Goal: Transaction & Acquisition: Purchase product/service

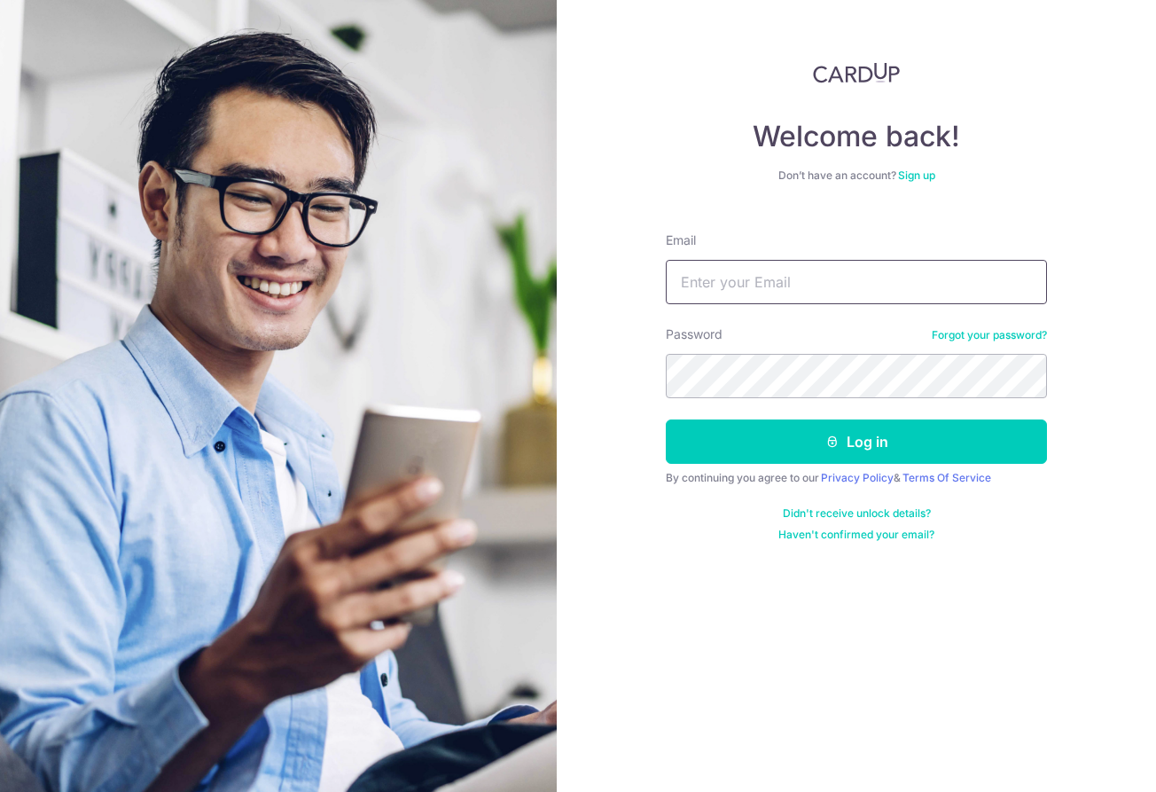
click at [764, 280] on input "Email" at bounding box center [856, 282] width 381 height 44
type input "wyvern5002@hotmail.com"
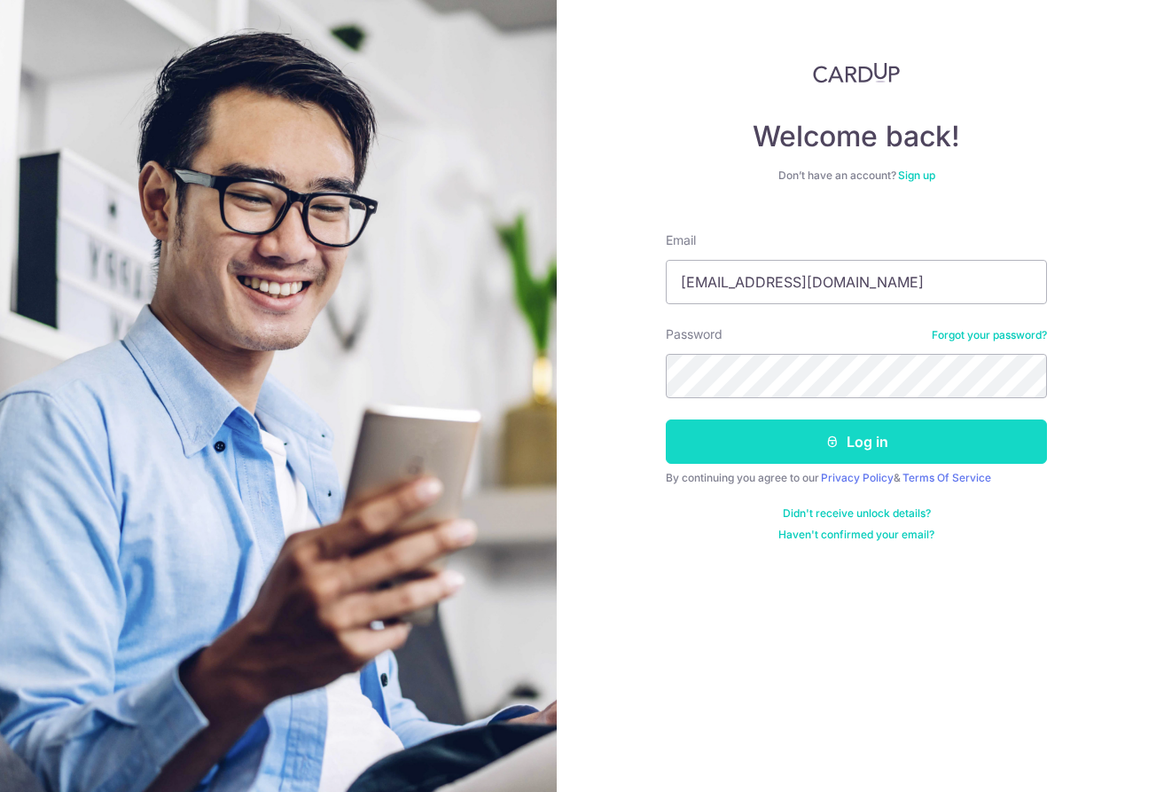
click at [808, 434] on button "Log in" at bounding box center [856, 441] width 381 height 44
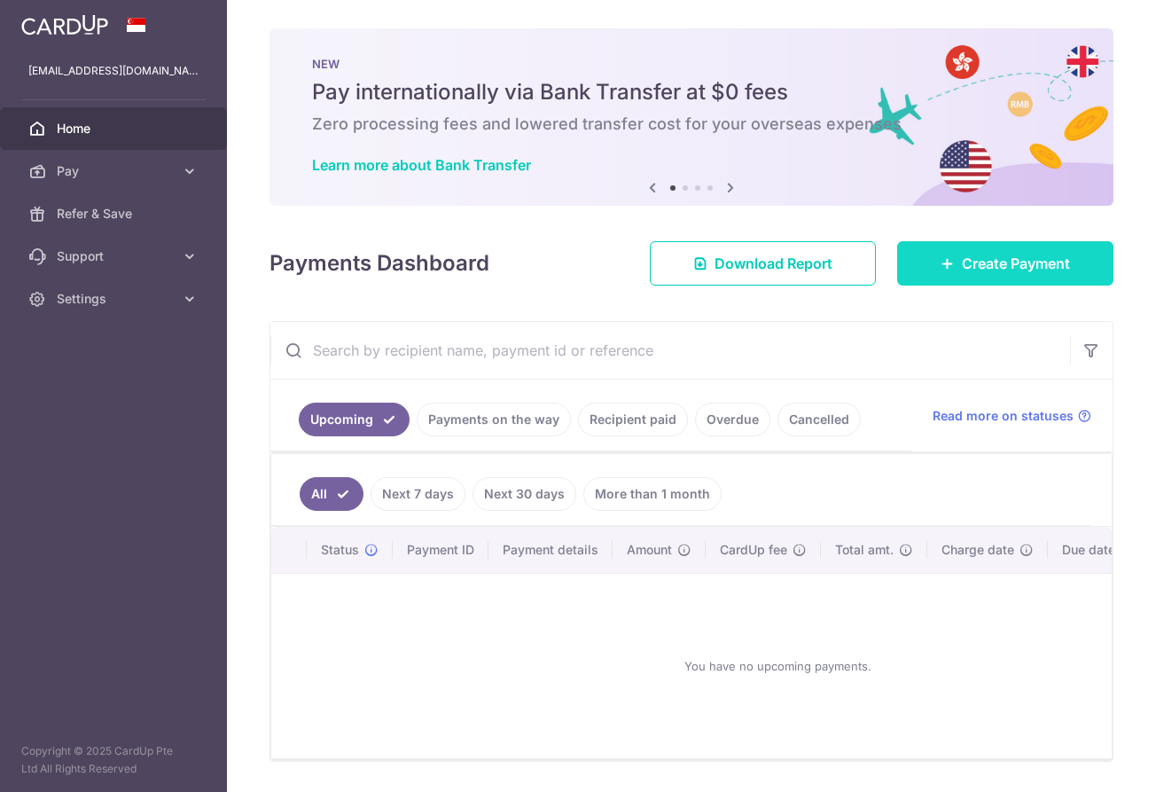
click at [1031, 253] on span "Create Payment" at bounding box center [1016, 263] width 108 height 21
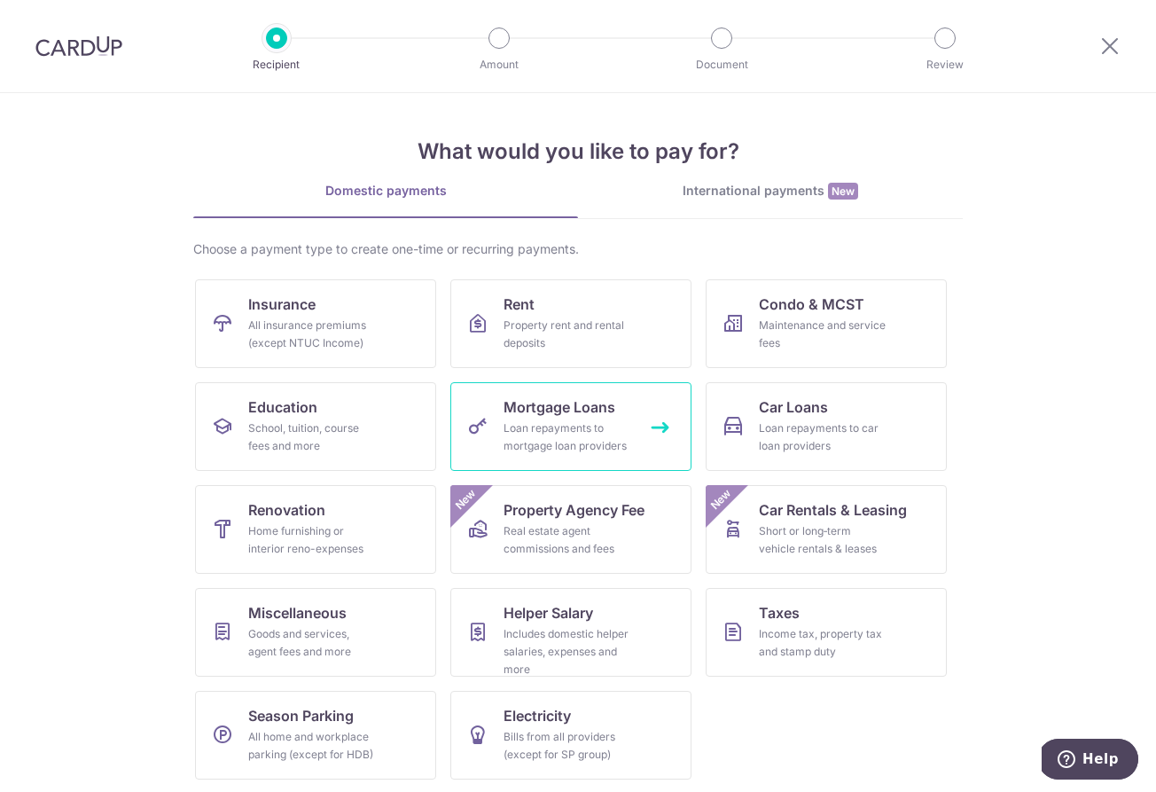
scroll to position [2, 0]
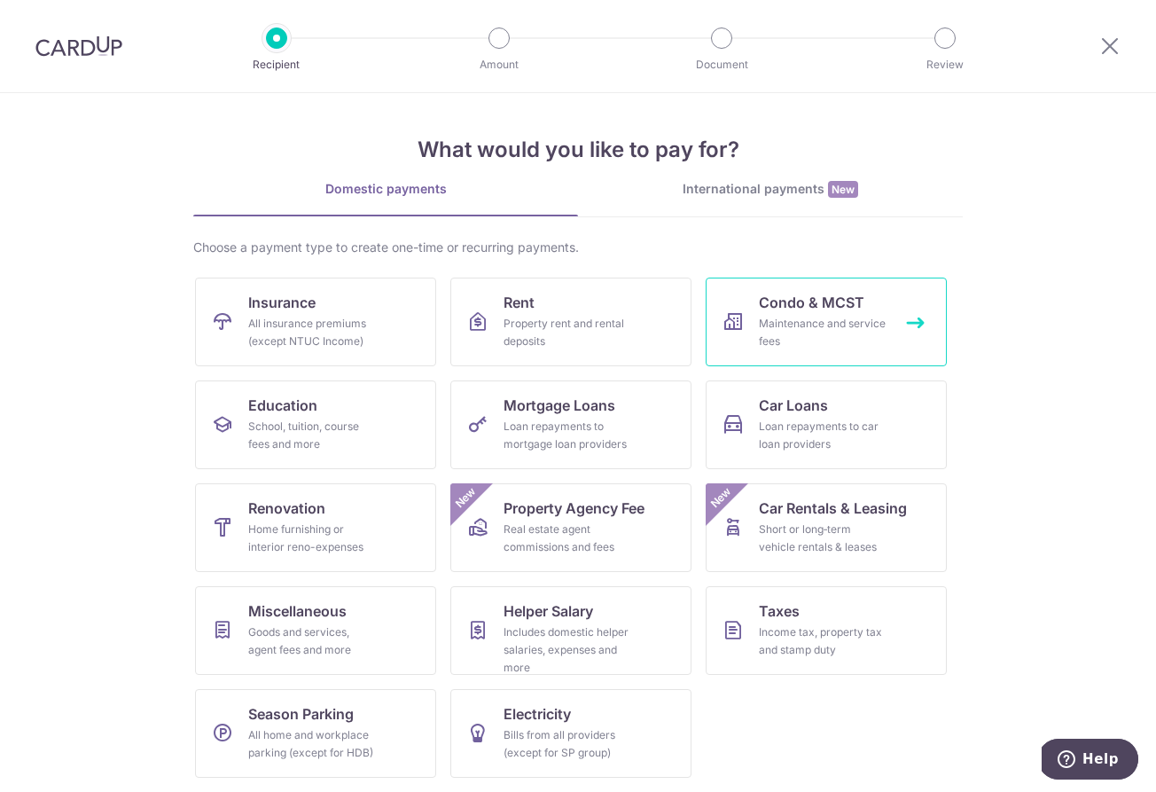
click at [858, 314] on link "Condo & MCST Maintenance and service fees" at bounding box center [826, 321] width 241 height 89
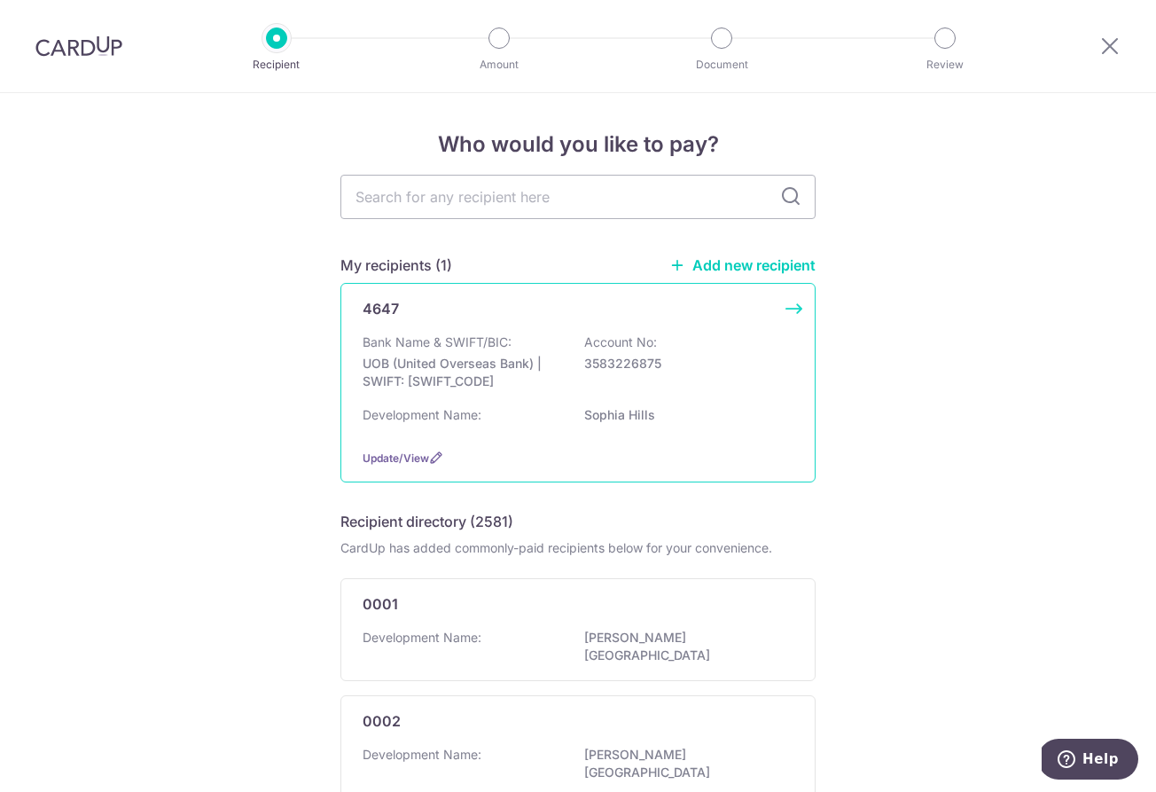
click at [578, 384] on div "Bank Name & SWIFT/BIC: UOB (United Overseas Bank) | SWIFT: UOVBSGSGXXX Account …" at bounding box center [578, 366] width 431 height 66
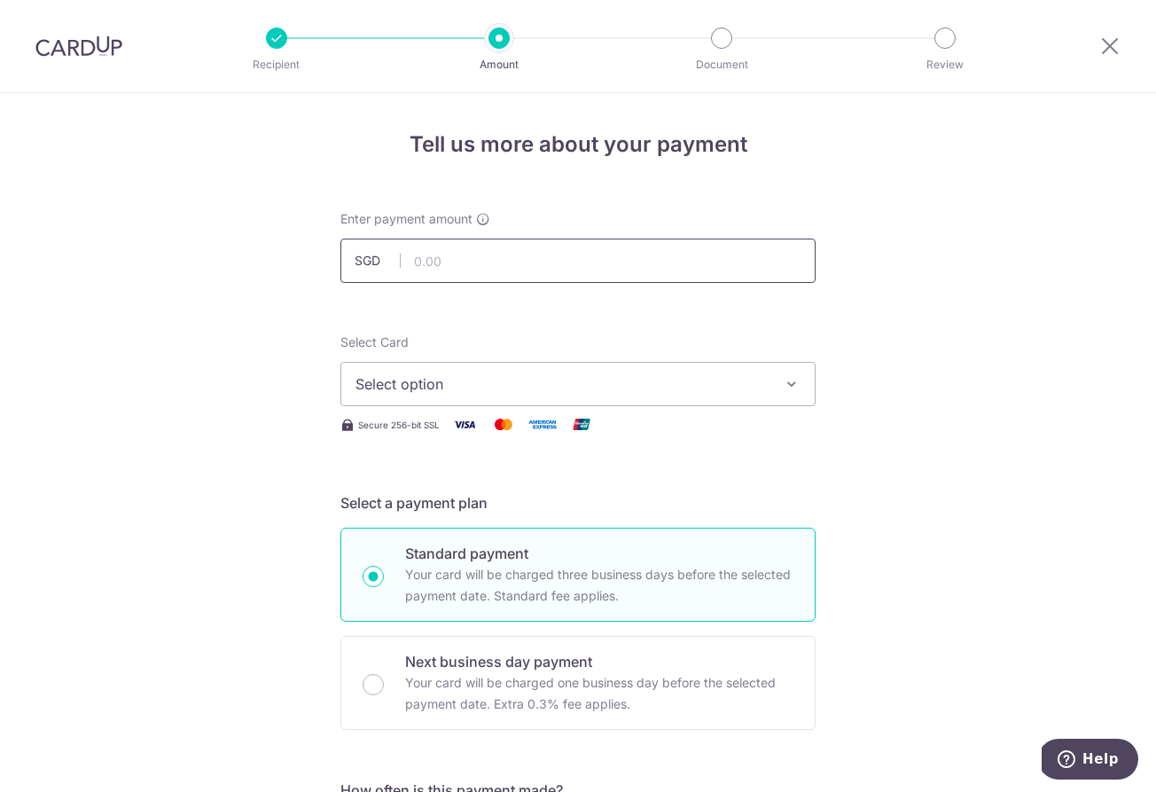
click at [571, 269] on input "text" at bounding box center [577, 260] width 475 height 44
type input "1,196.82"
click at [631, 382] on span "Select option" at bounding box center [561, 383] width 413 height 21
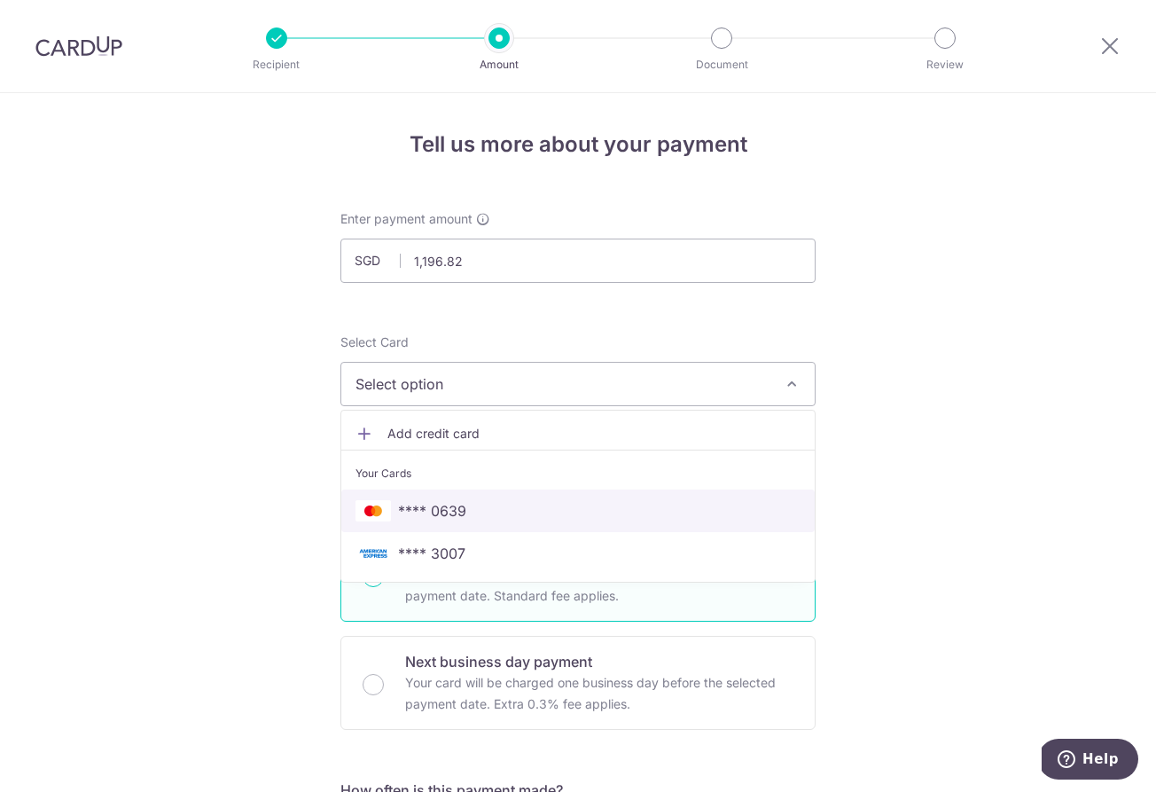
click at [595, 508] on span "**** 0639" at bounding box center [577, 510] width 445 height 21
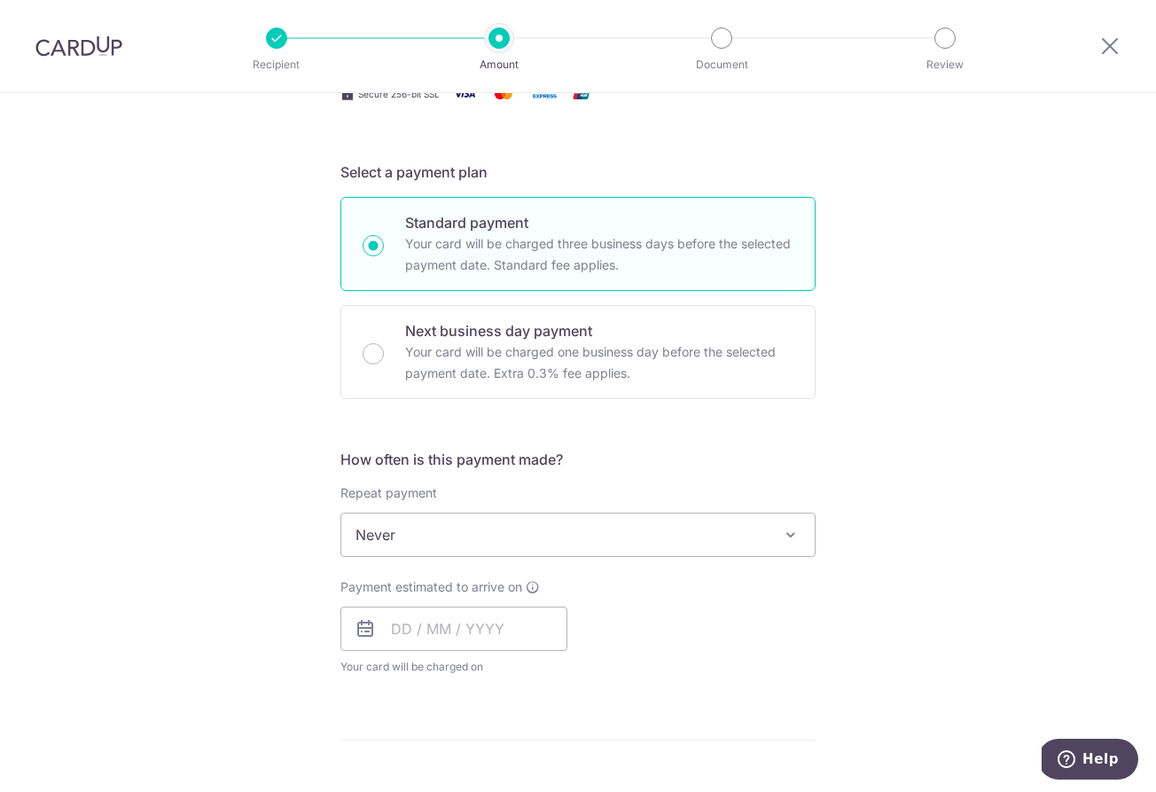
scroll to position [398, 0]
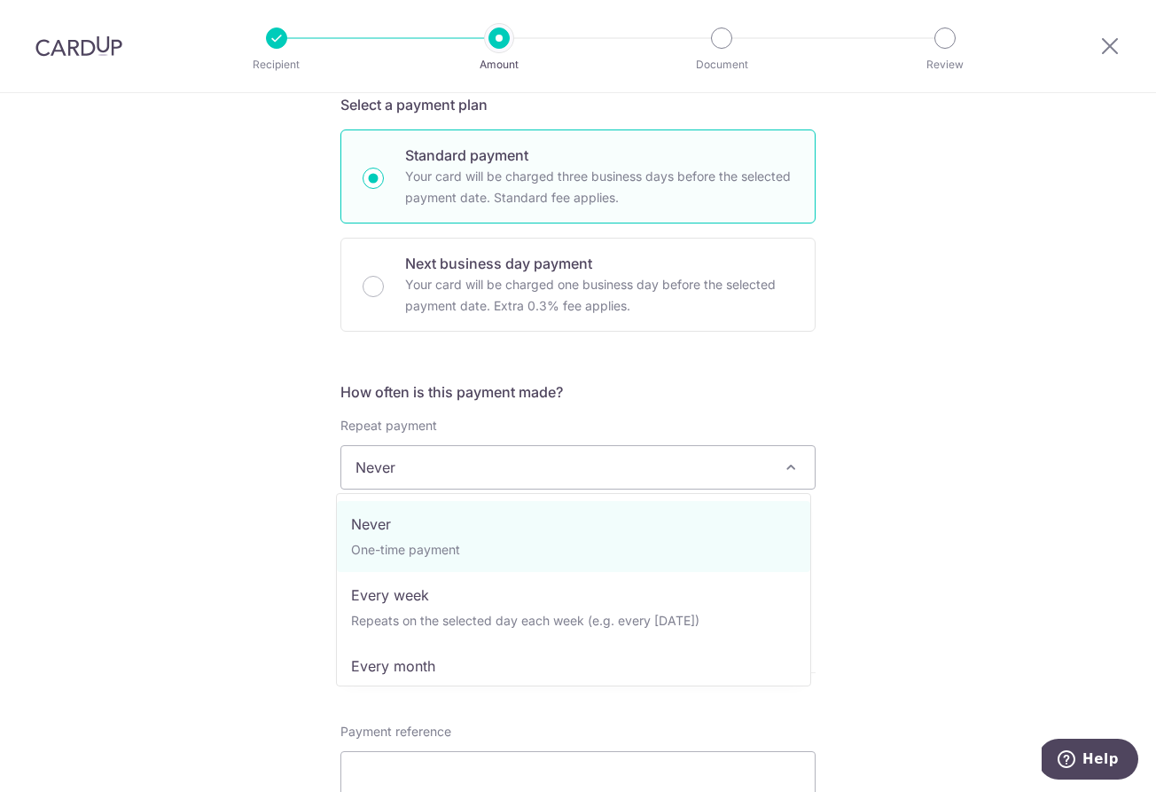
click at [632, 461] on span "Never" at bounding box center [577, 467] width 473 height 43
click at [1004, 522] on div "Tell us more about your payment Enter payment amount SGD 1,196.82 1196.82 Selec…" at bounding box center [578, 496] width 1156 height 1603
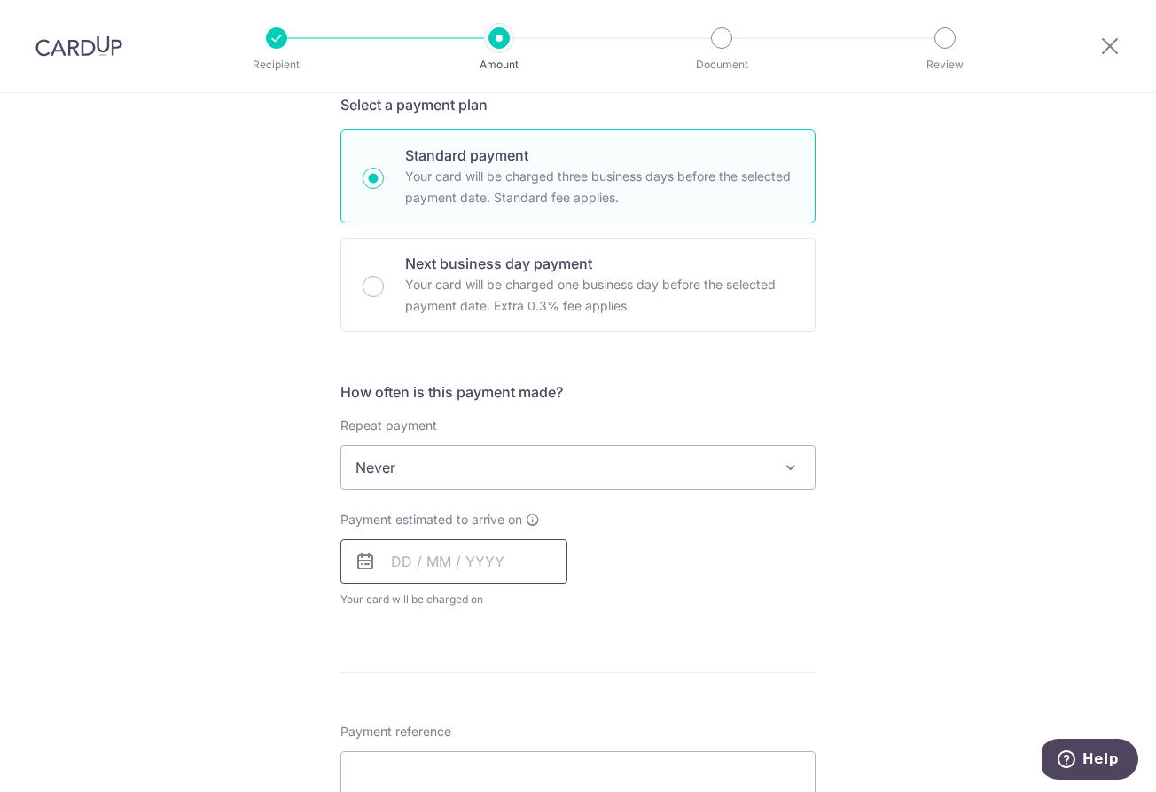
click at [531, 559] on input "text" at bounding box center [453, 561] width 227 height 44
click at [505, 753] on link "16" at bounding box center [518, 758] width 28 height 28
type input "[DATE]"
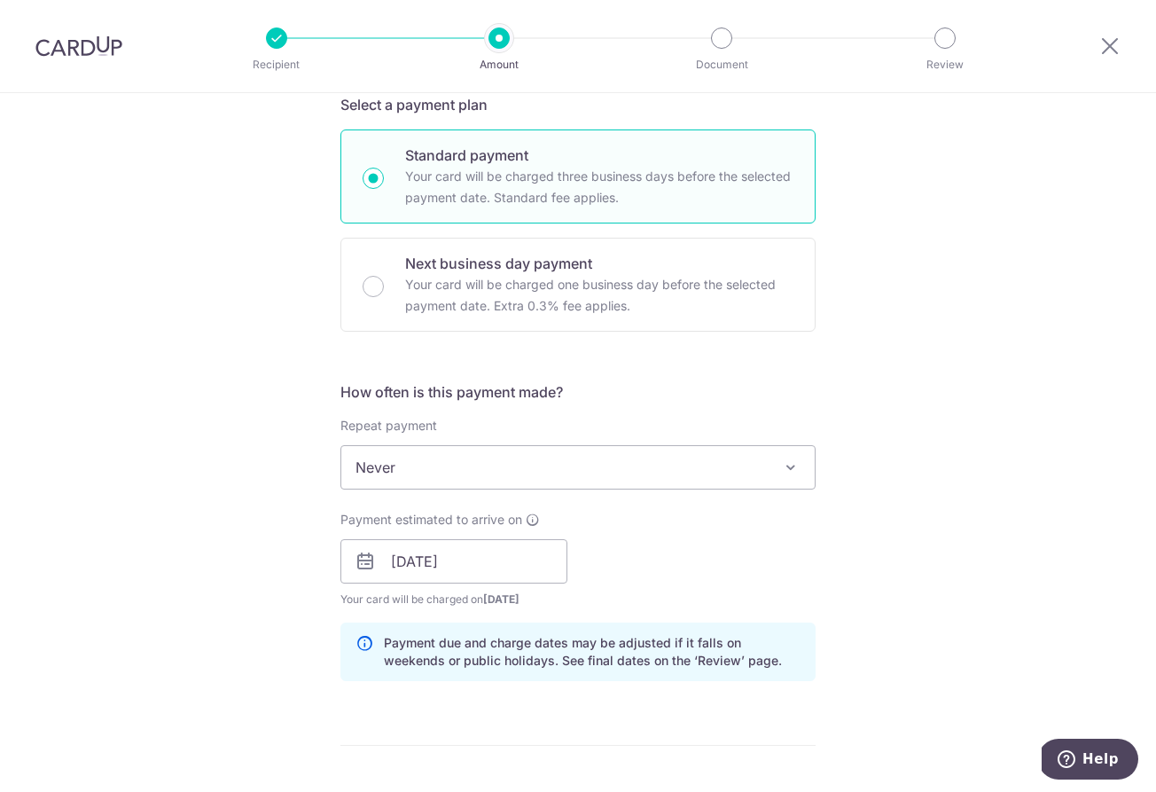
scroll to position [756, 0]
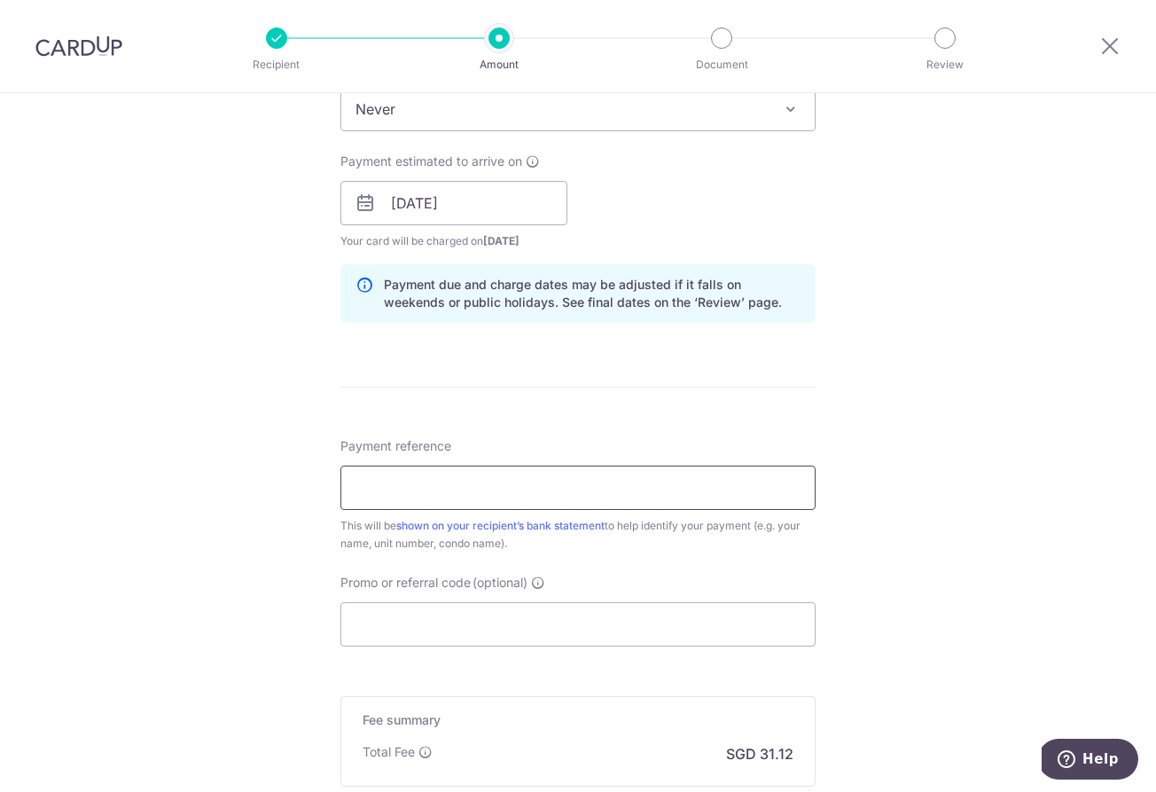
click at [598, 507] on input "Payment reference" at bounding box center [577, 487] width 475 height 44
type input "136570 9#02-26"
click at [653, 558] on div "Payment reference 136570 9#02-26 7/35 This will be shown on your recipient’s ba…" at bounding box center [577, 541] width 475 height 209
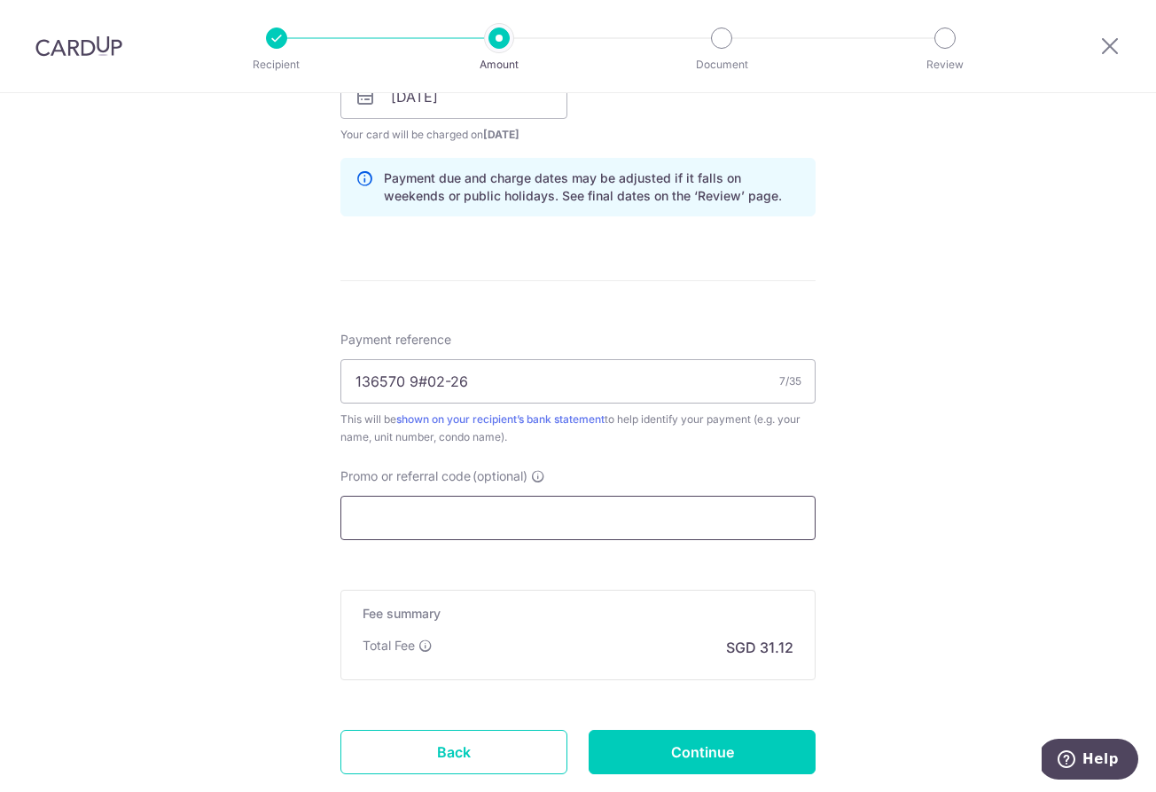
click at [664, 509] on input "Promo or referral code (optional)" at bounding box center [577, 517] width 475 height 44
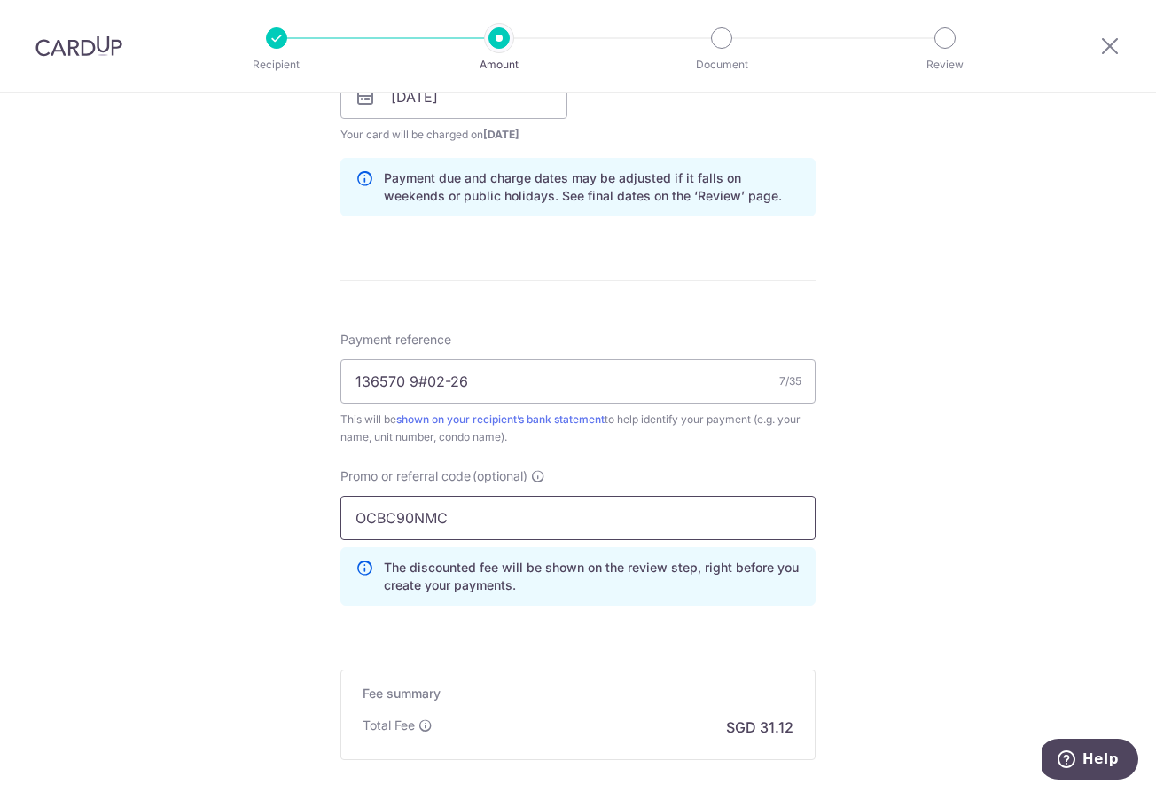
type input "OCBC90NMC"
click at [864, 598] on div "Tell us more about your payment Enter payment amount SGD 1,196.82 1196.82 Selec…" at bounding box center [578, 109] width 1156 height 1756
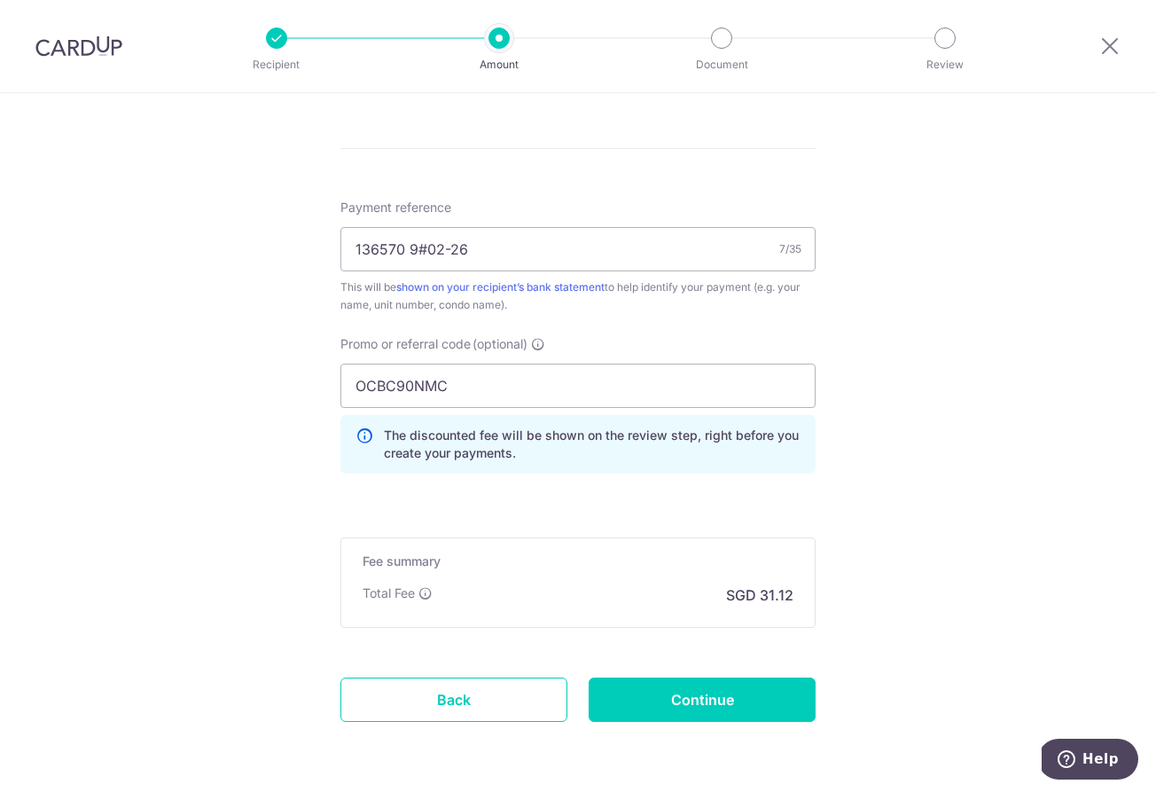
scroll to position [1057, 0]
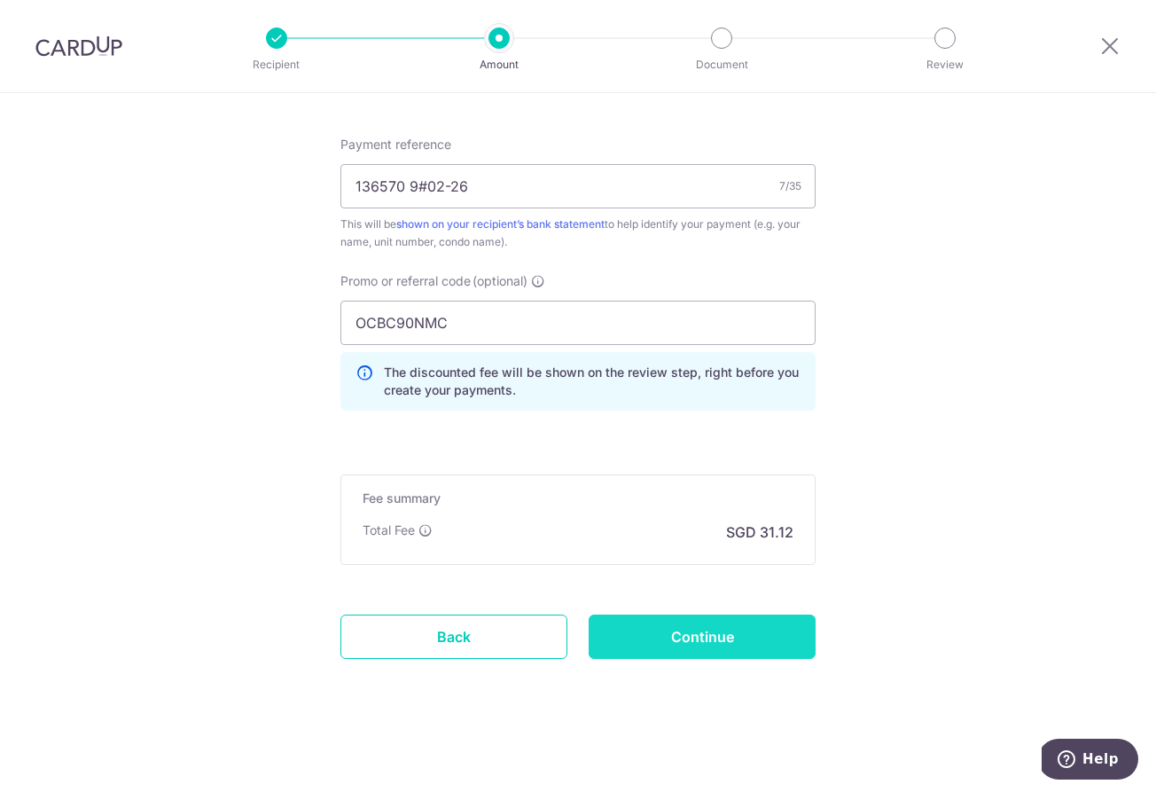
click at [713, 633] on input "Continue" at bounding box center [702, 636] width 227 height 44
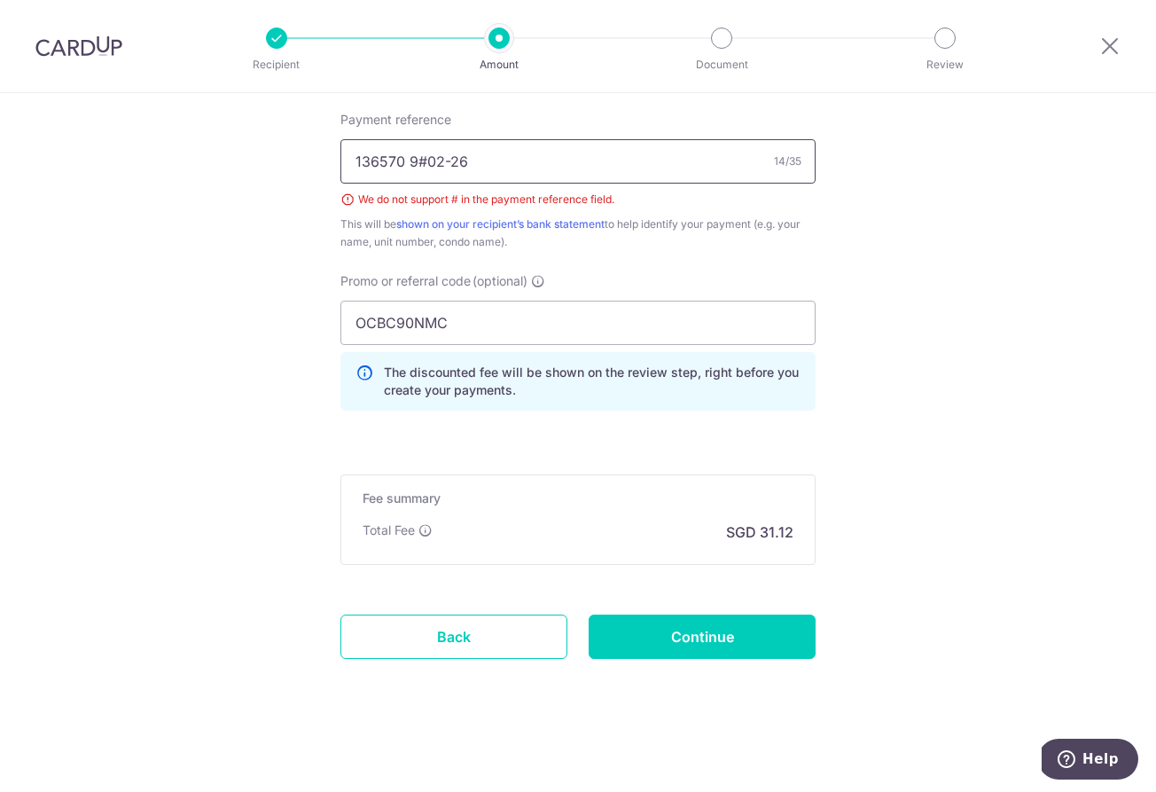
click at [425, 164] on input "136570 9#02-26" at bounding box center [577, 161] width 475 height 44
type input "136570 Blk 02-26"
click at [746, 626] on input "Continue" at bounding box center [702, 636] width 227 height 44
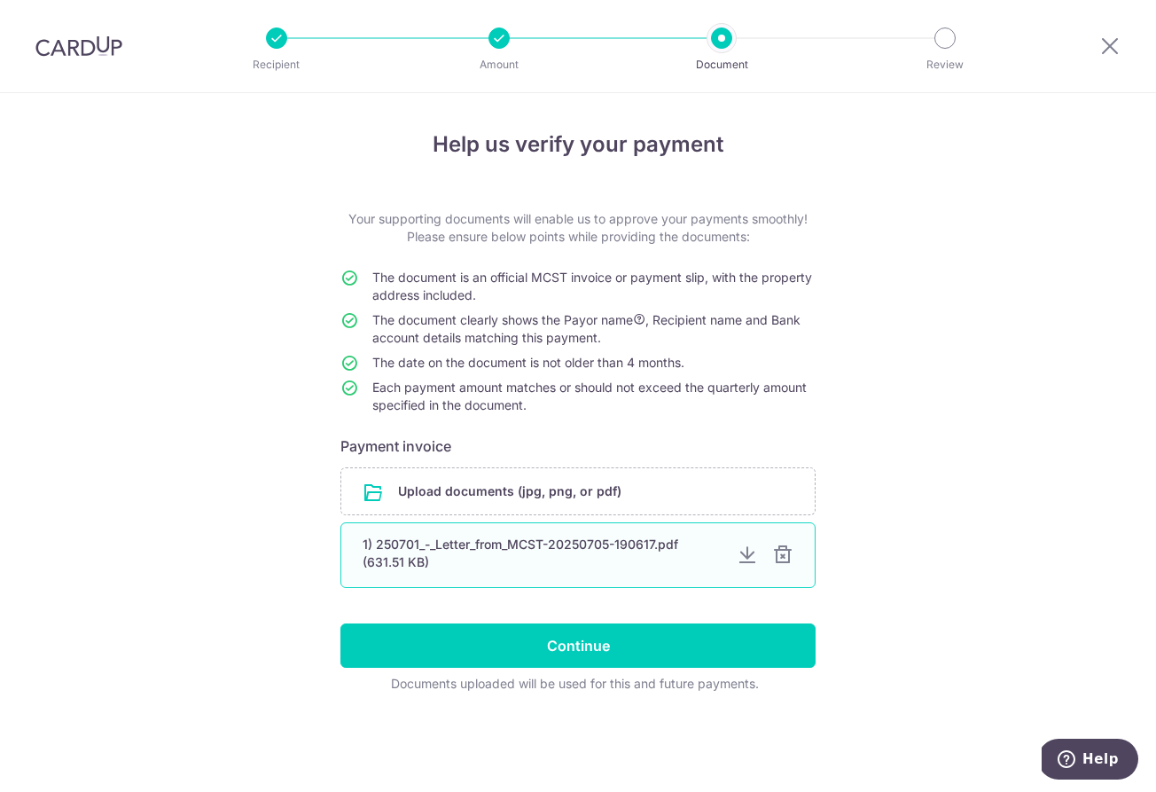
click at [787, 552] on div at bounding box center [782, 554] width 21 height 21
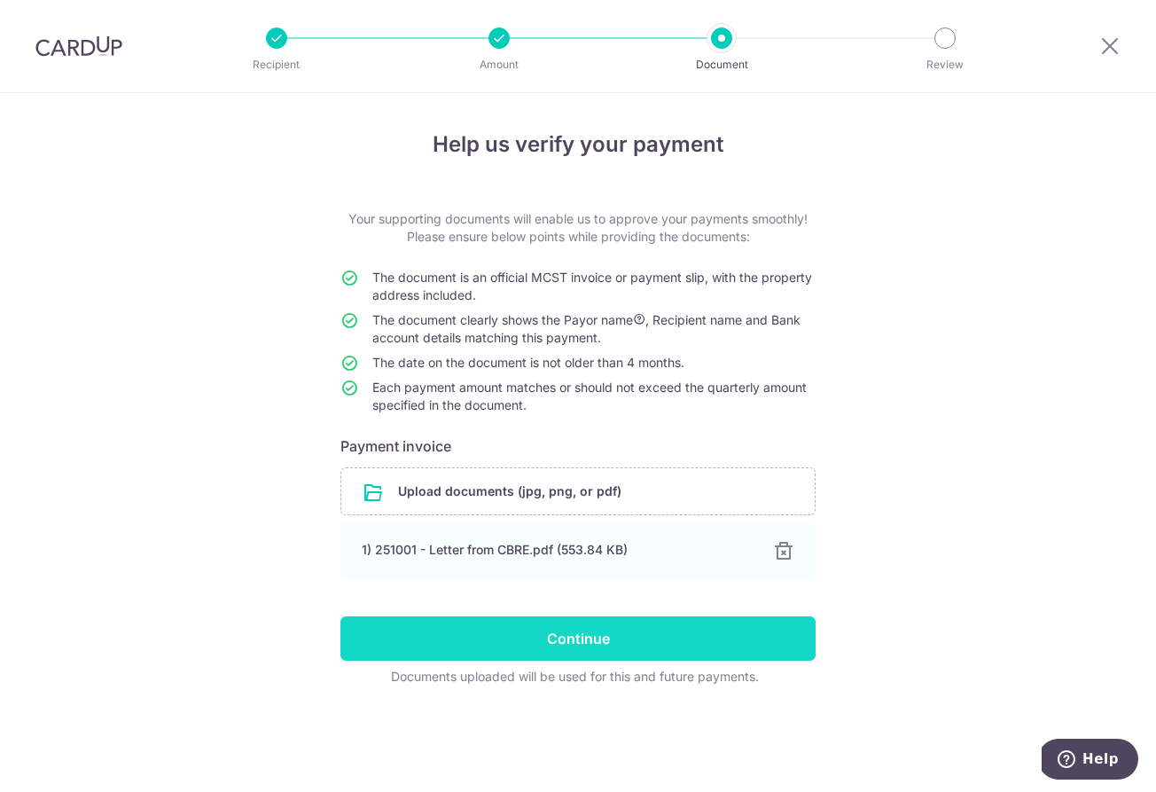
click at [610, 632] on input "Continue" at bounding box center [577, 638] width 475 height 44
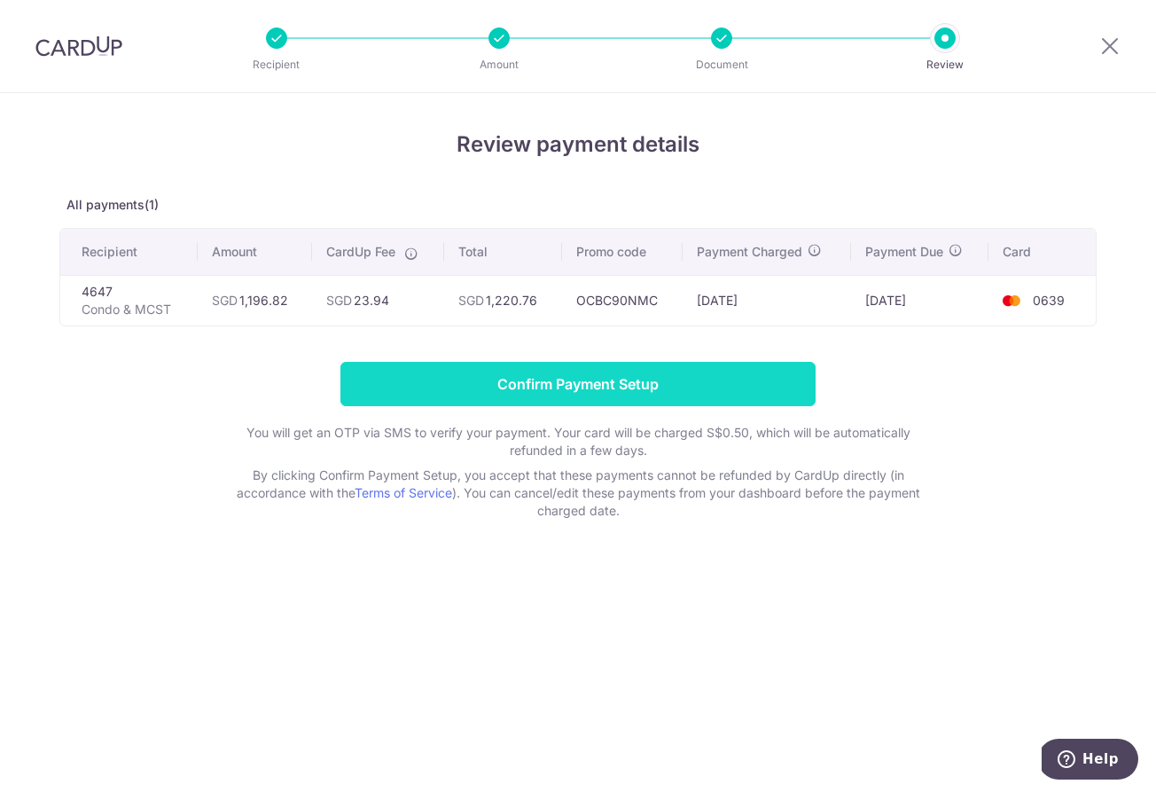
click at [584, 383] on input "Confirm Payment Setup" at bounding box center [577, 384] width 475 height 44
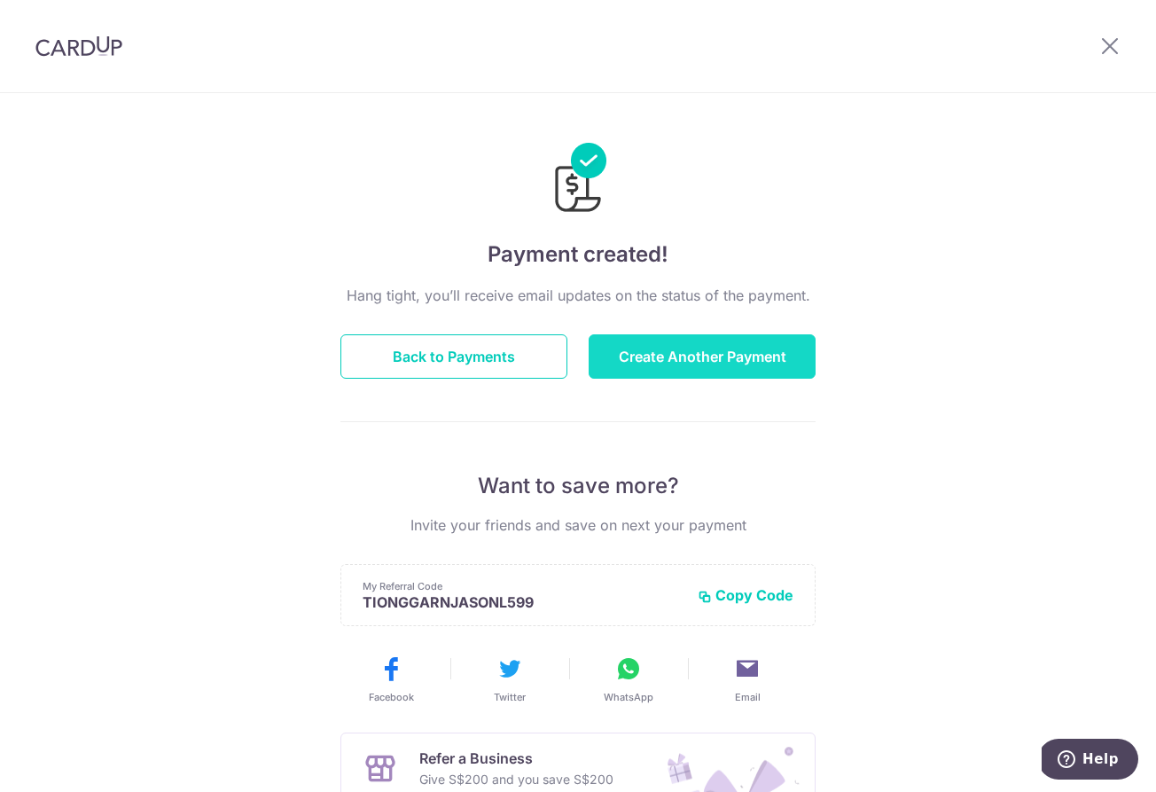
click at [618, 363] on button "Create Another Payment" at bounding box center [702, 356] width 227 height 44
click at [451, 349] on button "Back to Payments" at bounding box center [453, 356] width 227 height 44
click at [449, 350] on button "Back to Payments" at bounding box center [453, 356] width 227 height 44
